Goal: Information Seeking & Learning: Learn about a topic

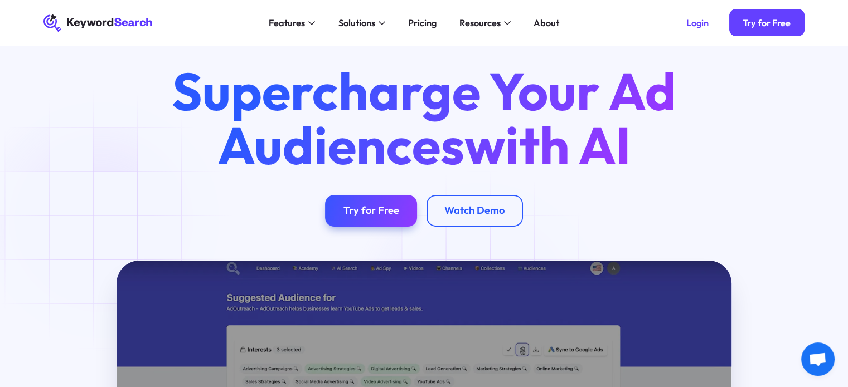
scroll to position [10, 0]
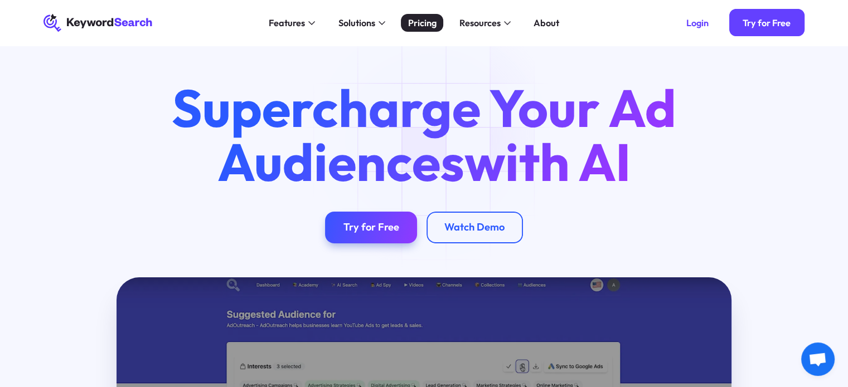
click at [434, 26] on div "Pricing" at bounding box center [422, 23] width 28 height 14
